Goal: Task Accomplishment & Management: Use online tool/utility

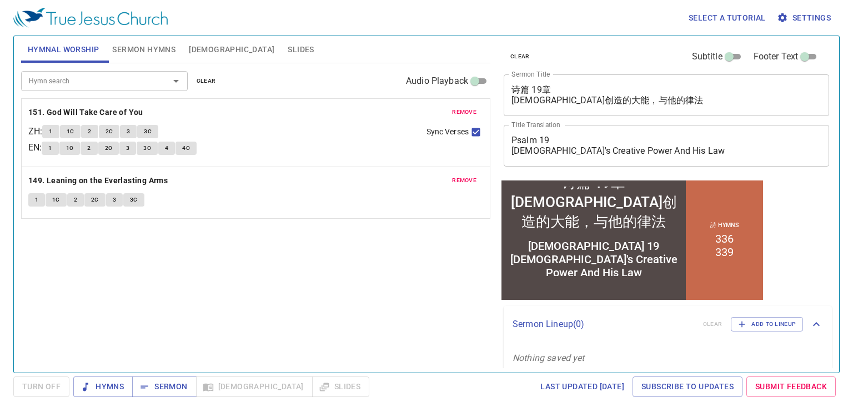
drag, startPoint x: 499, startPoint y: 178, endPoint x: 526, endPoint y: 249, distance: 76.1
click at [526, 249] on div "Psalm 19 God's Creative Power And His Law" at bounding box center [593, 259] width 180 height 40
click at [139, 62] on button "Sermon Hymns" at bounding box center [143, 49] width 77 height 27
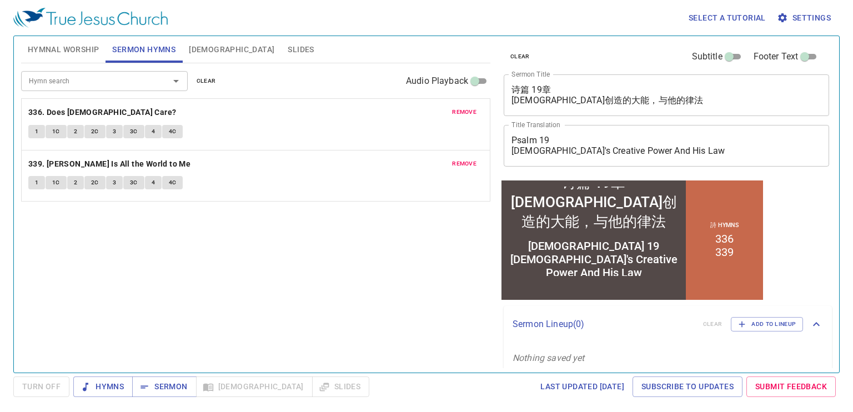
click at [134, 51] on span "Sermon Hymns" at bounding box center [143, 50] width 63 height 14
click at [208, 58] on button "[DEMOGRAPHIC_DATA]" at bounding box center [231, 49] width 99 height 27
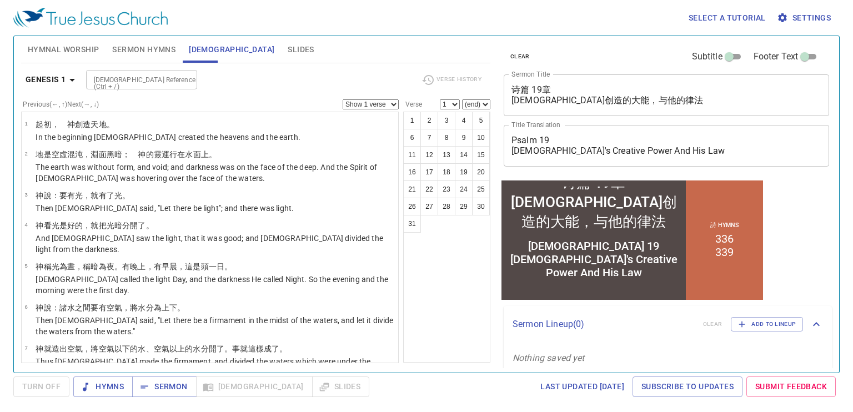
click at [153, 48] on span "Sermon Hymns" at bounding box center [143, 50] width 63 height 14
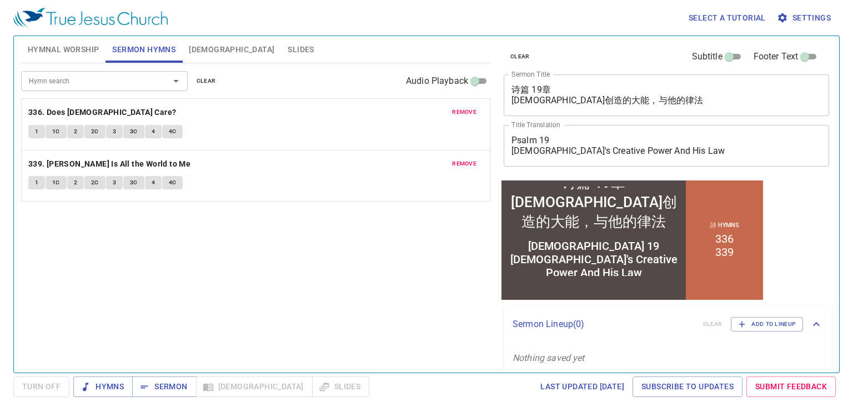
click at [87, 47] on span "Hymnal Worship" at bounding box center [64, 50] width 72 height 14
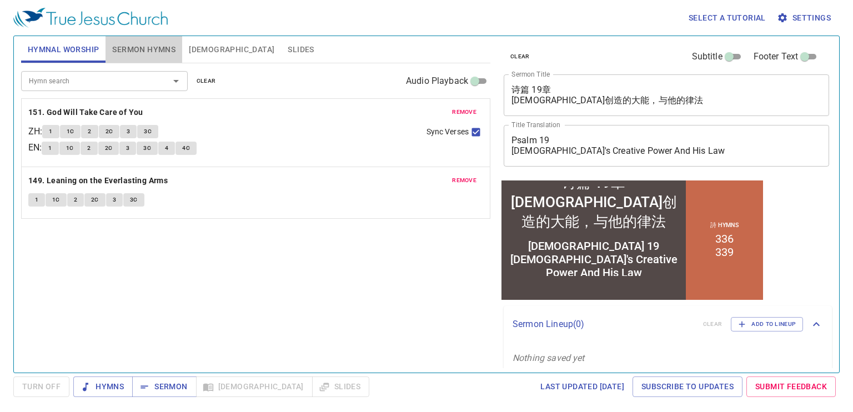
click at [146, 53] on span "Sermon Hymns" at bounding box center [143, 50] width 63 height 14
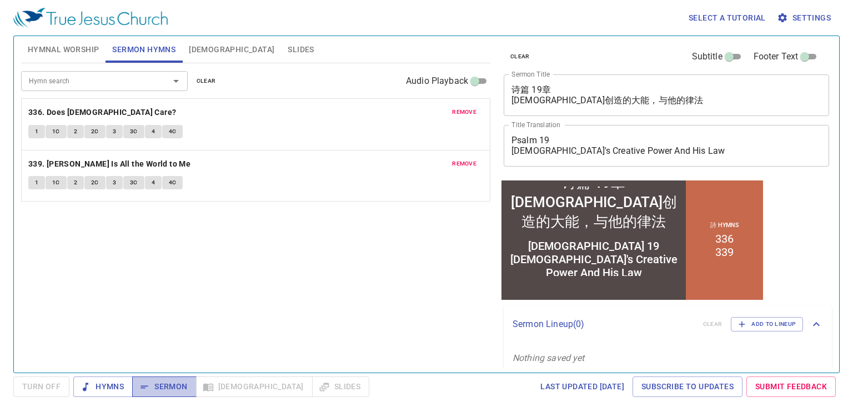
click at [179, 382] on span "Sermon" at bounding box center [164, 387] width 46 height 14
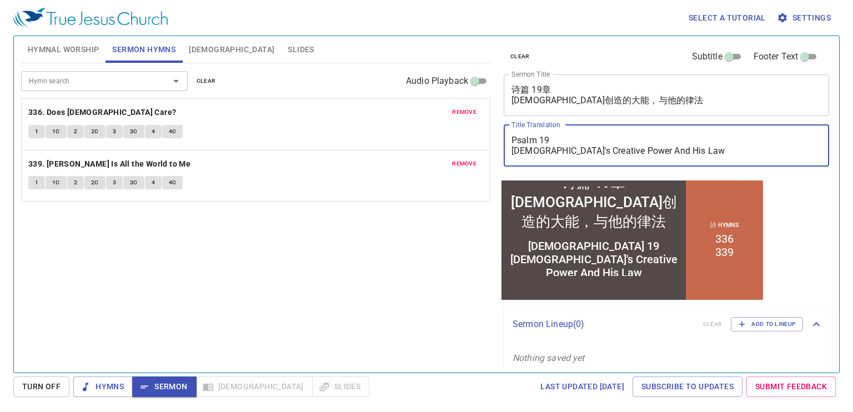
drag, startPoint x: 679, startPoint y: 151, endPoint x: 452, endPoint y: 125, distance: 228.0
click at [452, 125] on div "Hymnal Worship Sermon Hymns Bible Slides Hymn search Hymn search clear Audio Pl…" at bounding box center [426, 200] width 819 height 336
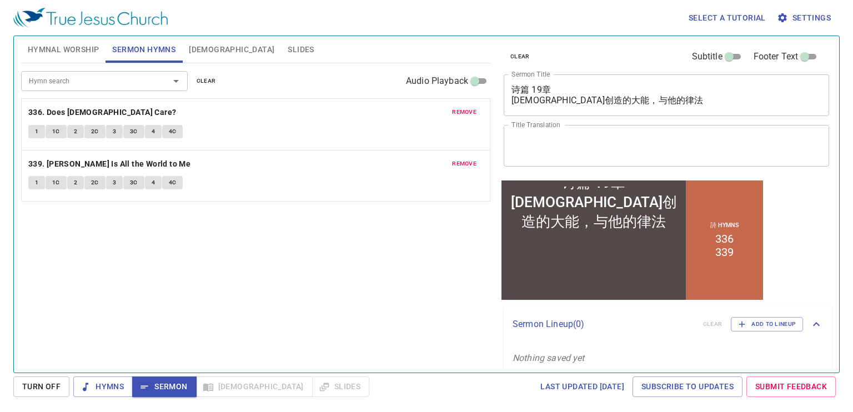
drag, startPoint x: 669, startPoint y: 108, endPoint x: 508, endPoint y: 85, distance: 162.6
click at [508, 85] on div "诗篇 19章 神创造的大能，与他的律法 x Sermon Title" at bounding box center [665, 95] width 325 height 42
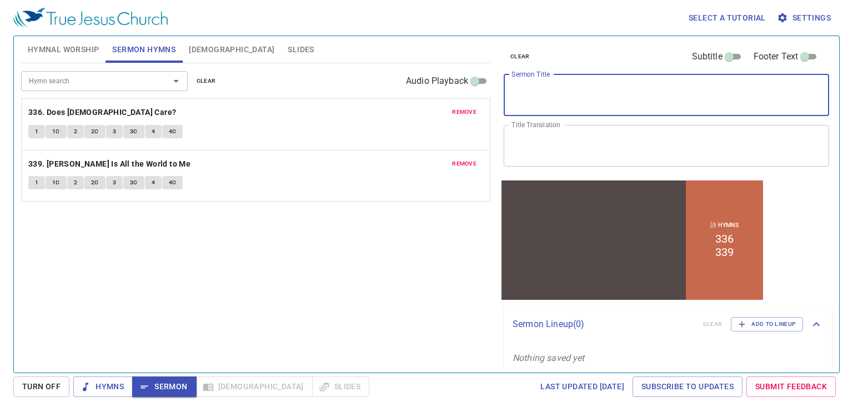
click at [459, 113] on span "remove" at bounding box center [464, 112] width 24 height 10
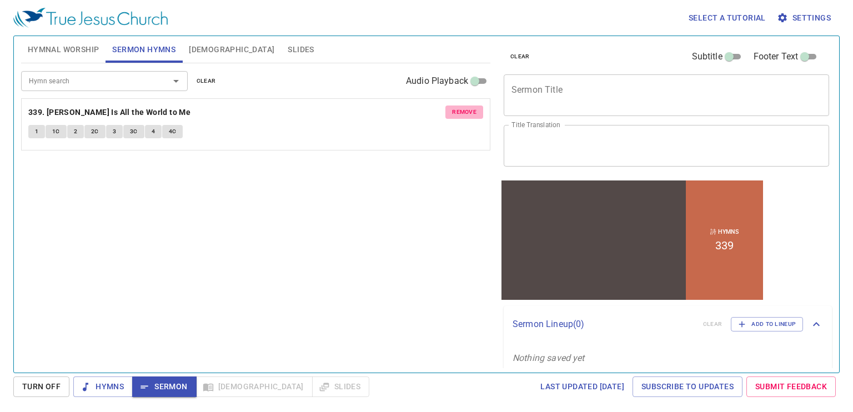
click at [457, 113] on span "remove" at bounding box center [464, 112] width 24 height 10
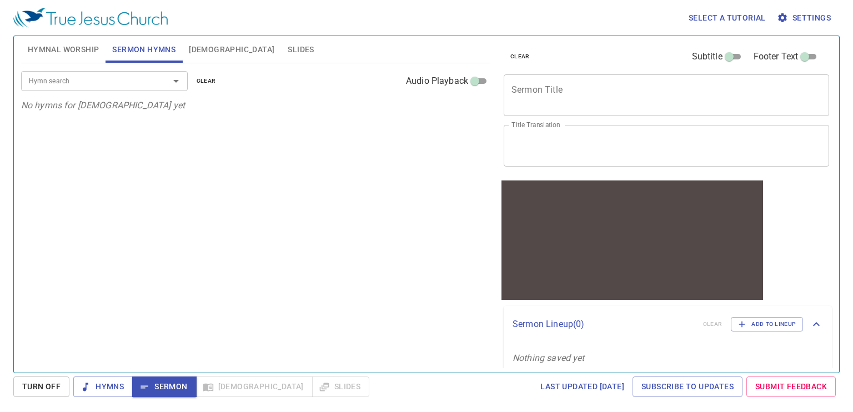
click at [548, 94] on textarea "Sermon Title" at bounding box center [666, 94] width 310 height 21
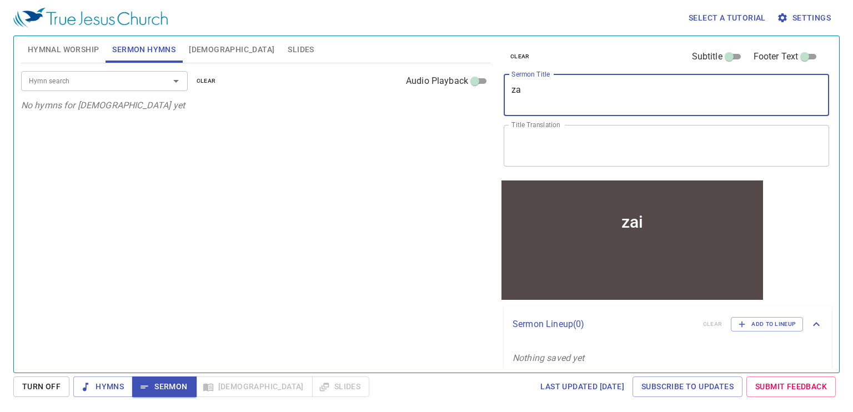
type textarea "z"
type textarea "在恩"
click at [121, 80] on input "Hymn search" at bounding box center [87, 80] width 127 height 13
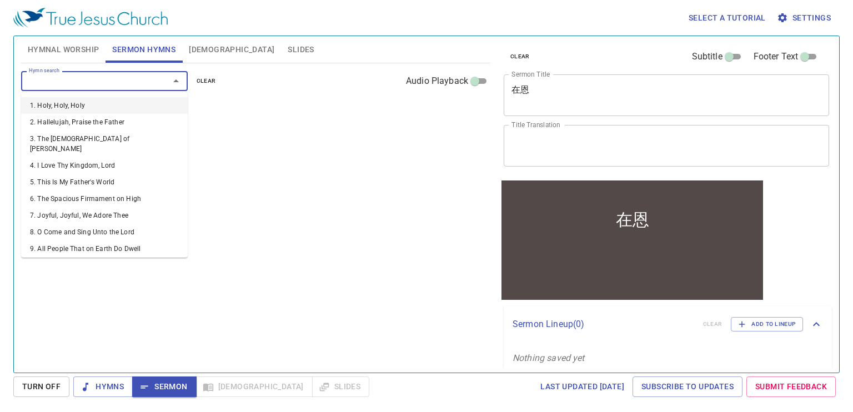
click at [575, 92] on textarea "在恩" at bounding box center [666, 94] width 310 height 21
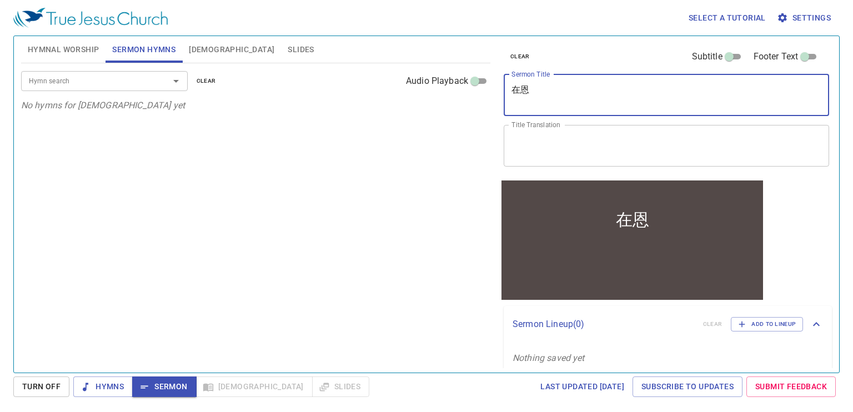
click at [78, 83] on input "Hymn search" at bounding box center [87, 80] width 127 height 13
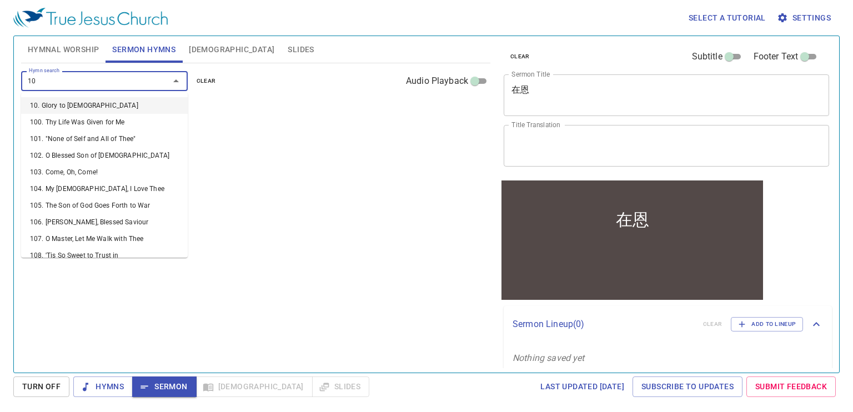
type input "104"
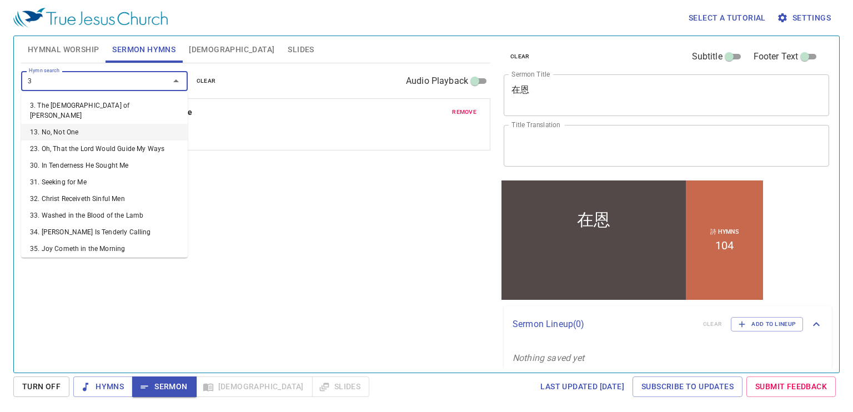
type input "3"
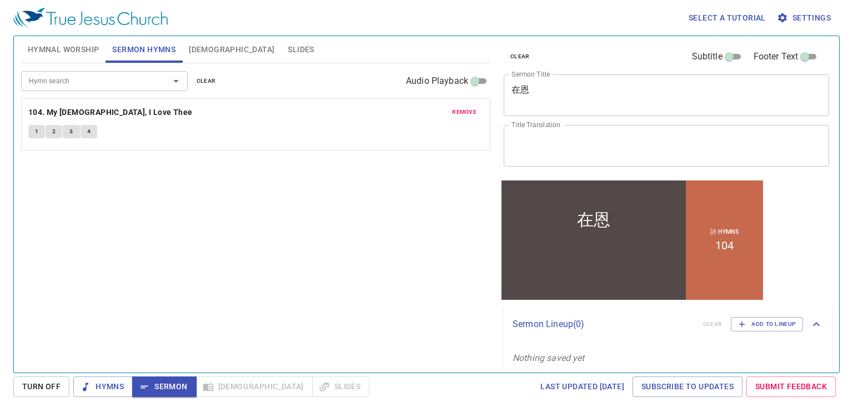
click at [288, 175] on div "Hymn search Hymn search clear Audio Playback remove 104. My Jesus, I Love Thee …" at bounding box center [255, 213] width 469 height 300
click at [30, 132] on button "1" at bounding box center [36, 131] width 17 height 13
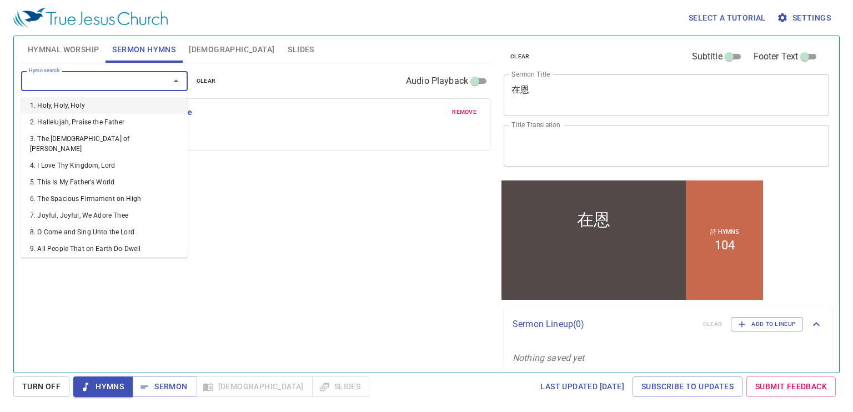
click at [65, 83] on input "Hymn search" at bounding box center [87, 80] width 127 height 13
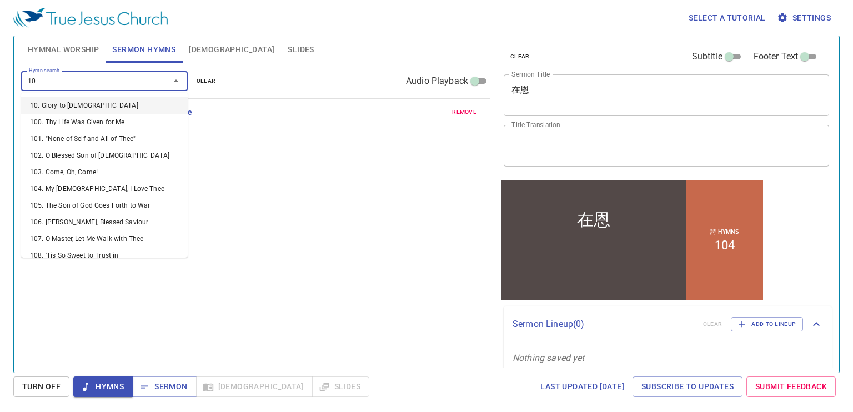
type input "105"
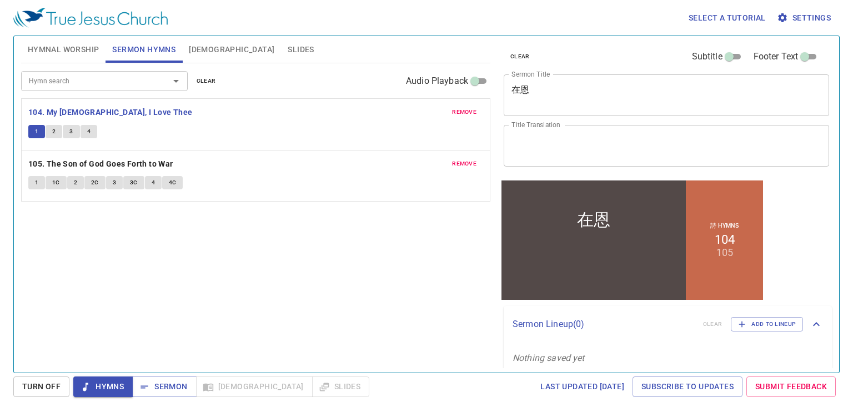
click at [553, 105] on div "在恩 x Sermon Title" at bounding box center [665, 95] width 325 height 42
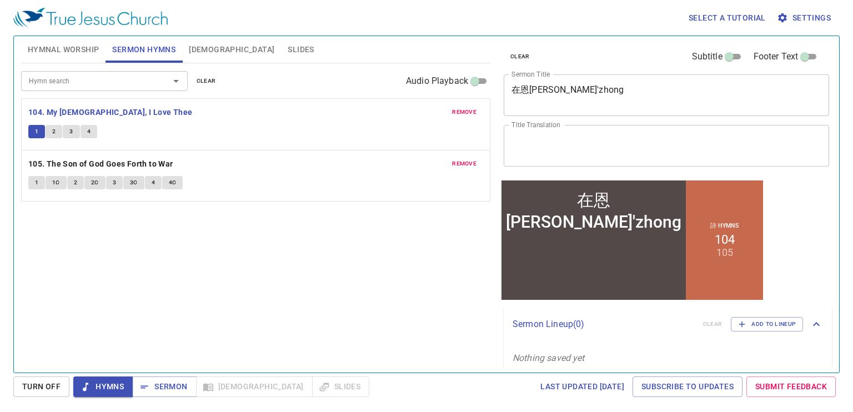
click at [56, 138] on div "1 2 3 4" at bounding box center [255, 133] width 455 height 16
click at [56, 137] on button "2" at bounding box center [54, 131] width 17 height 13
click at [42, 134] on button "1" at bounding box center [36, 131] width 17 height 13
click at [54, 136] on span "2" at bounding box center [53, 132] width 3 height 10
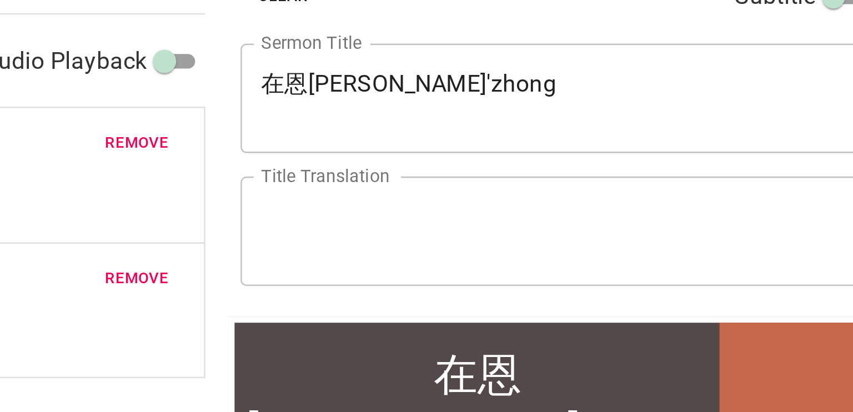
click at [665, 93] on textarea "在恩dan'zhong" at bounding box center [666, 94] width 310 height 21
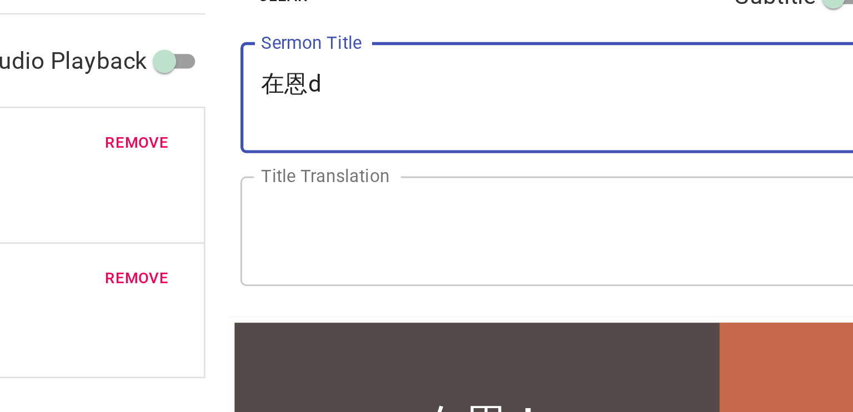
type textarea "在恩"
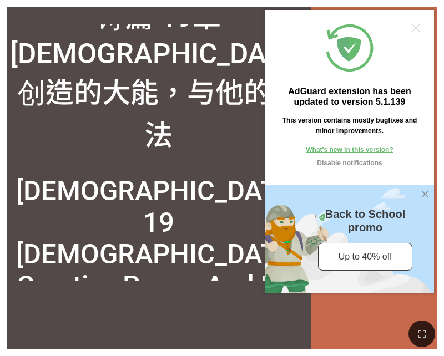
click at [426, 198] on div at bounding box center [425, 194] width 13 height 13
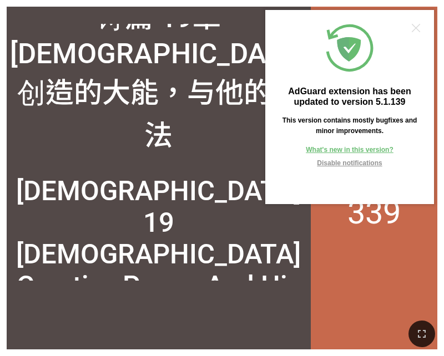
click at [419, 28] on div at bounding box center [416, 28] width 8 height 8
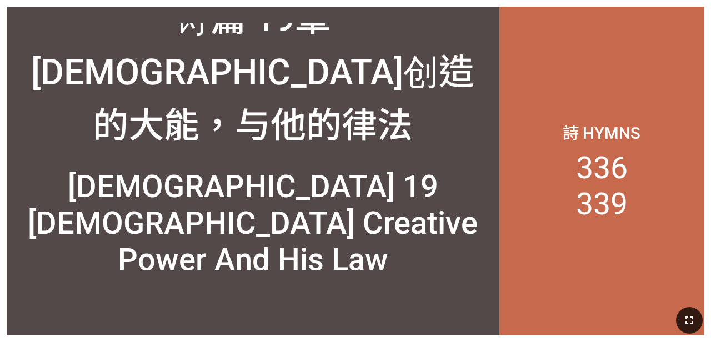
click at [444, 318] on icon "button" at bounding box center [689, 320] width 8 height 8
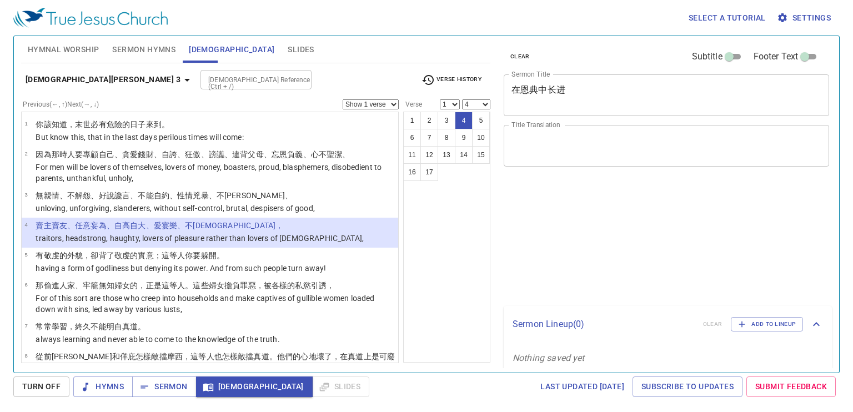
select select "4"
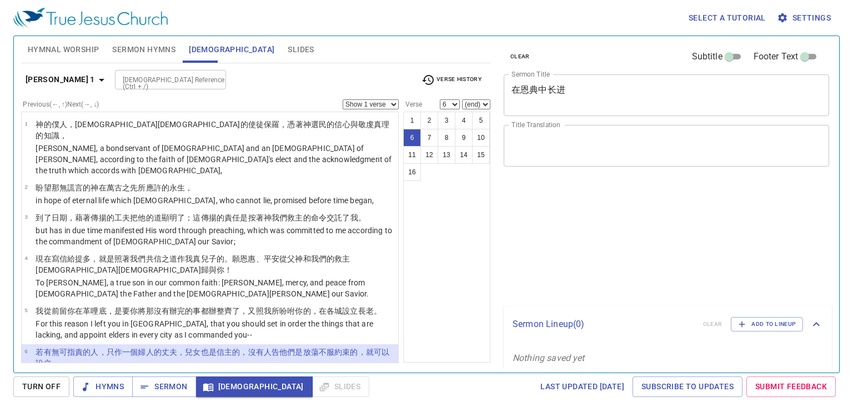
select select "6"
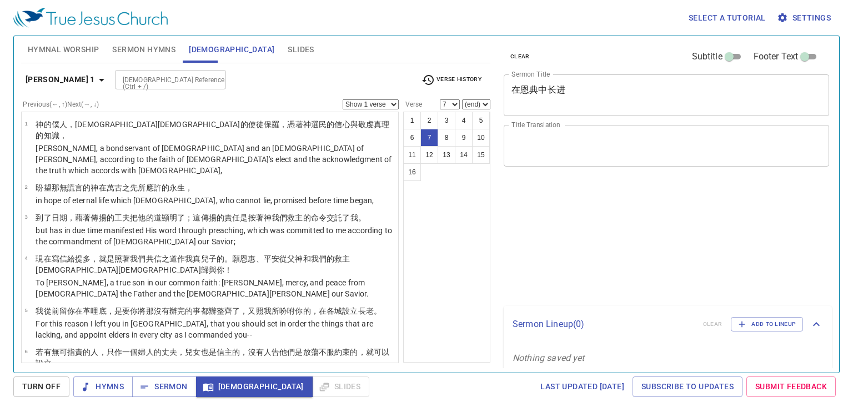
select select "7"
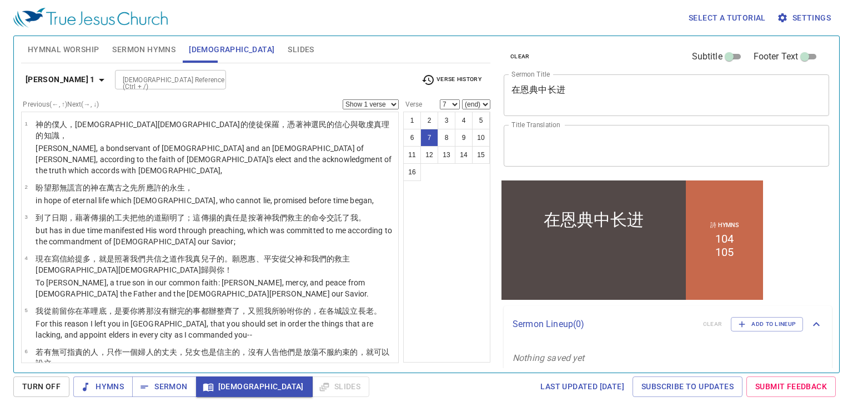
scroll to position [144, 0]
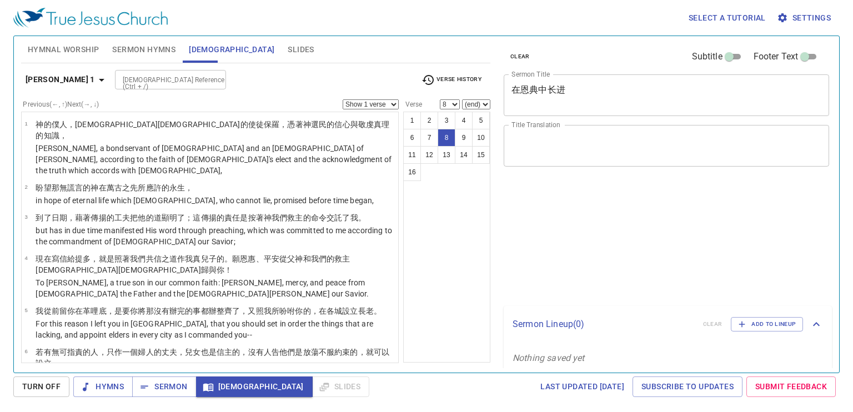
select select "8"
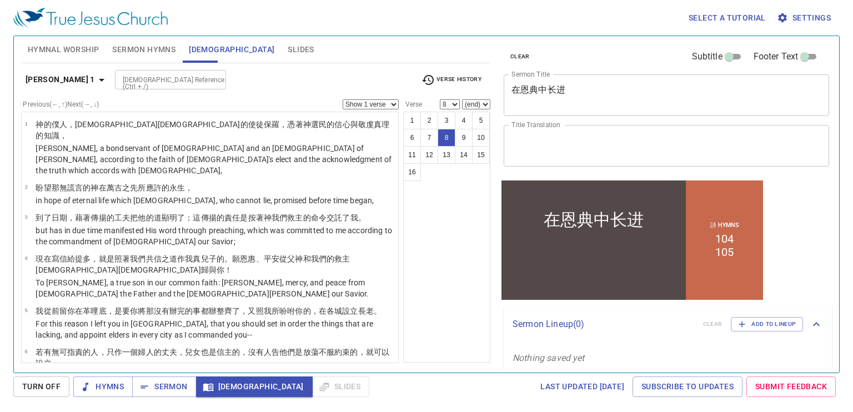
scroll to position [144, 0]
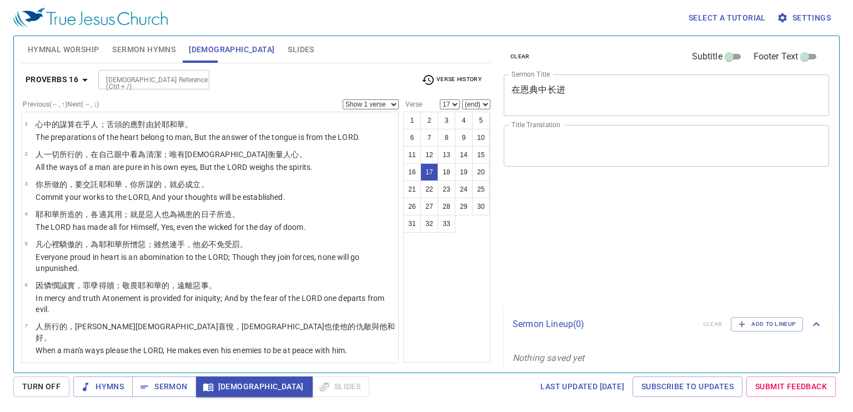
select select "17"
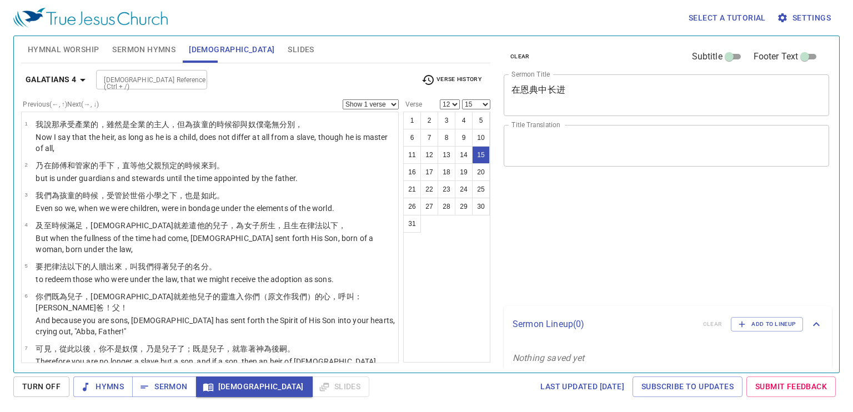
select select "12"
select select "15"
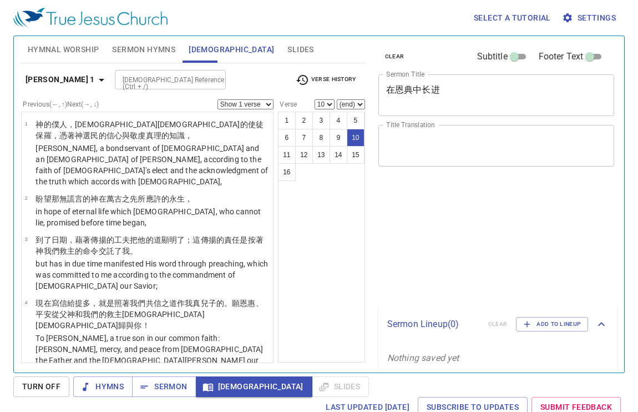
select select "10"
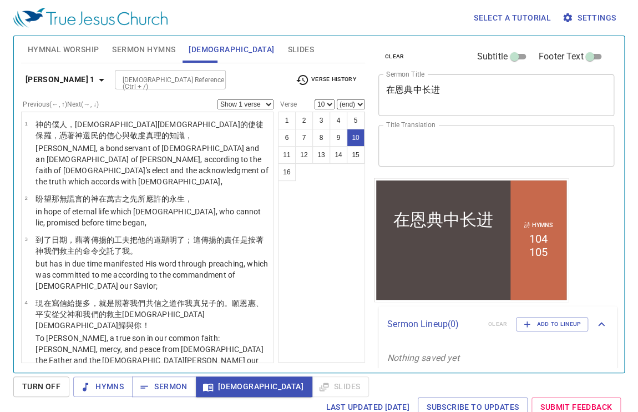
scroll to position [306, 0]
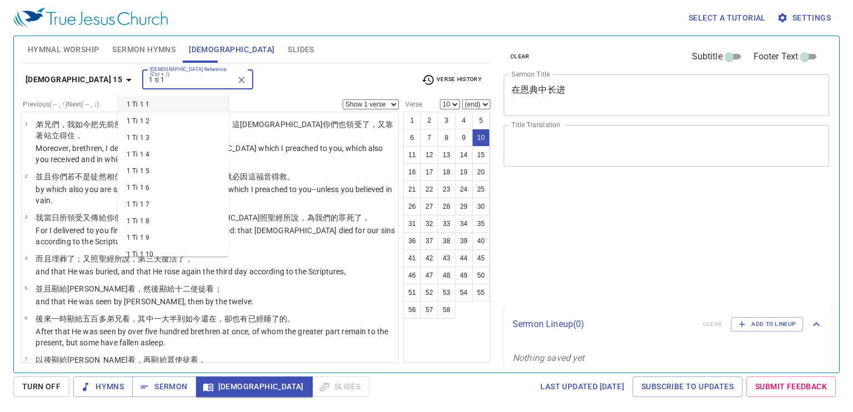
select select "10"
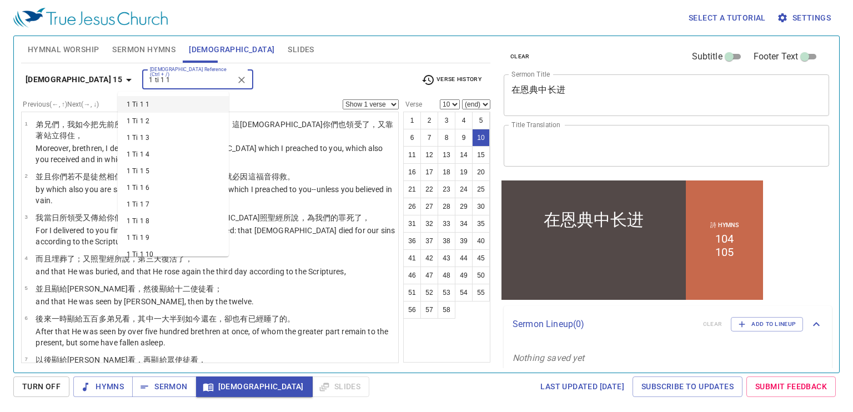
type input "1 ti 1 14"
click at [157, 77] on input "1 ti 1 14" at bounding box center [188, 79] width 86 height 13
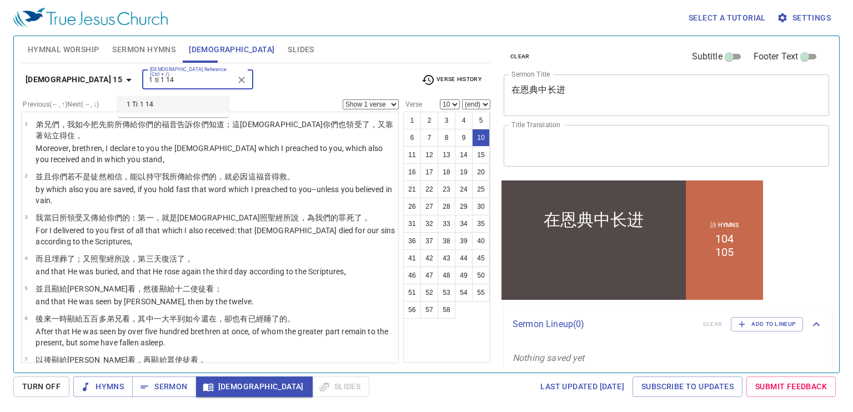
scroll to position [206, 0]
